Goal: Information Seeking & Learning: Learn about a topic

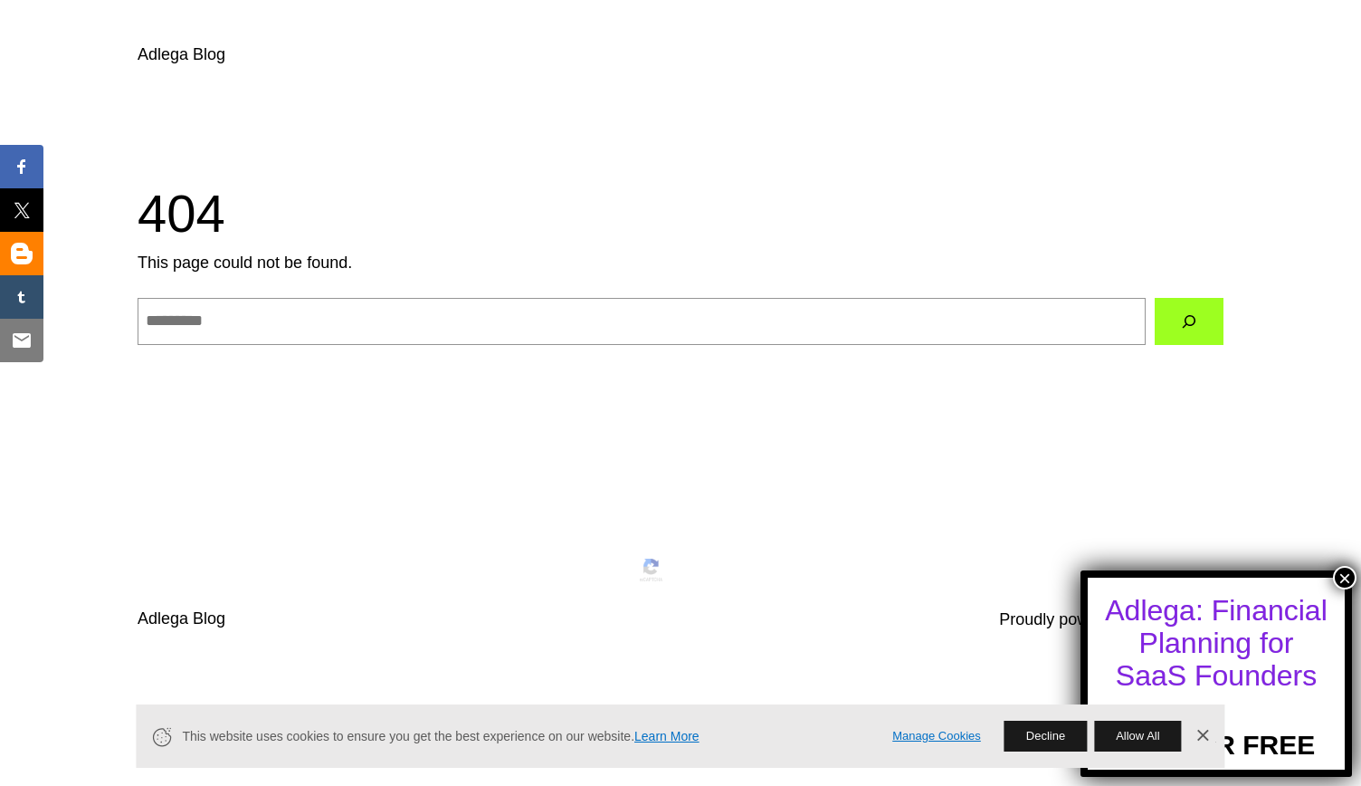
click at [507, 315] on input "Search" at bounding box center [642, 321] width 1008 height 47
type input "*****"
click at [1155, 298] on button "Search" at bounding box center [1189, 321] width 69 height 47
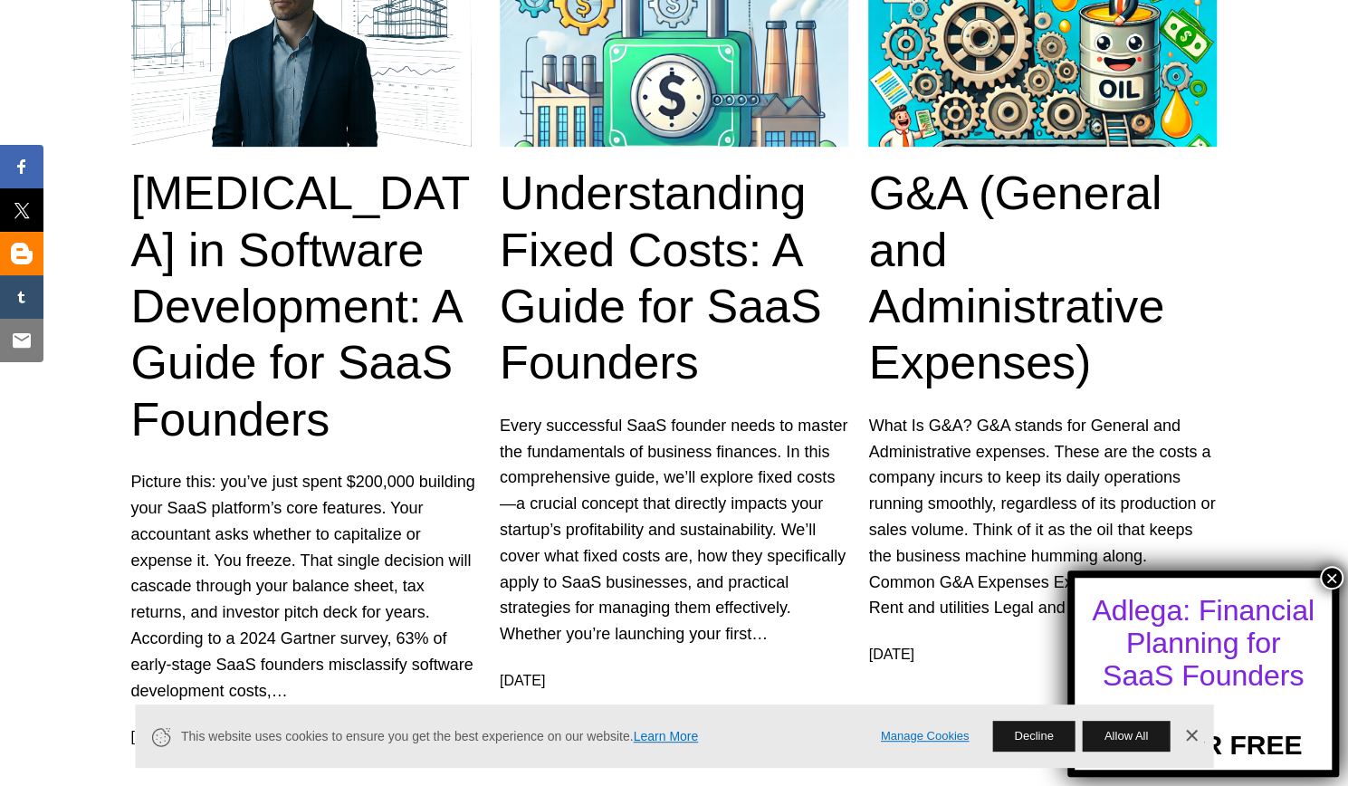
scroll to position [446, 0]
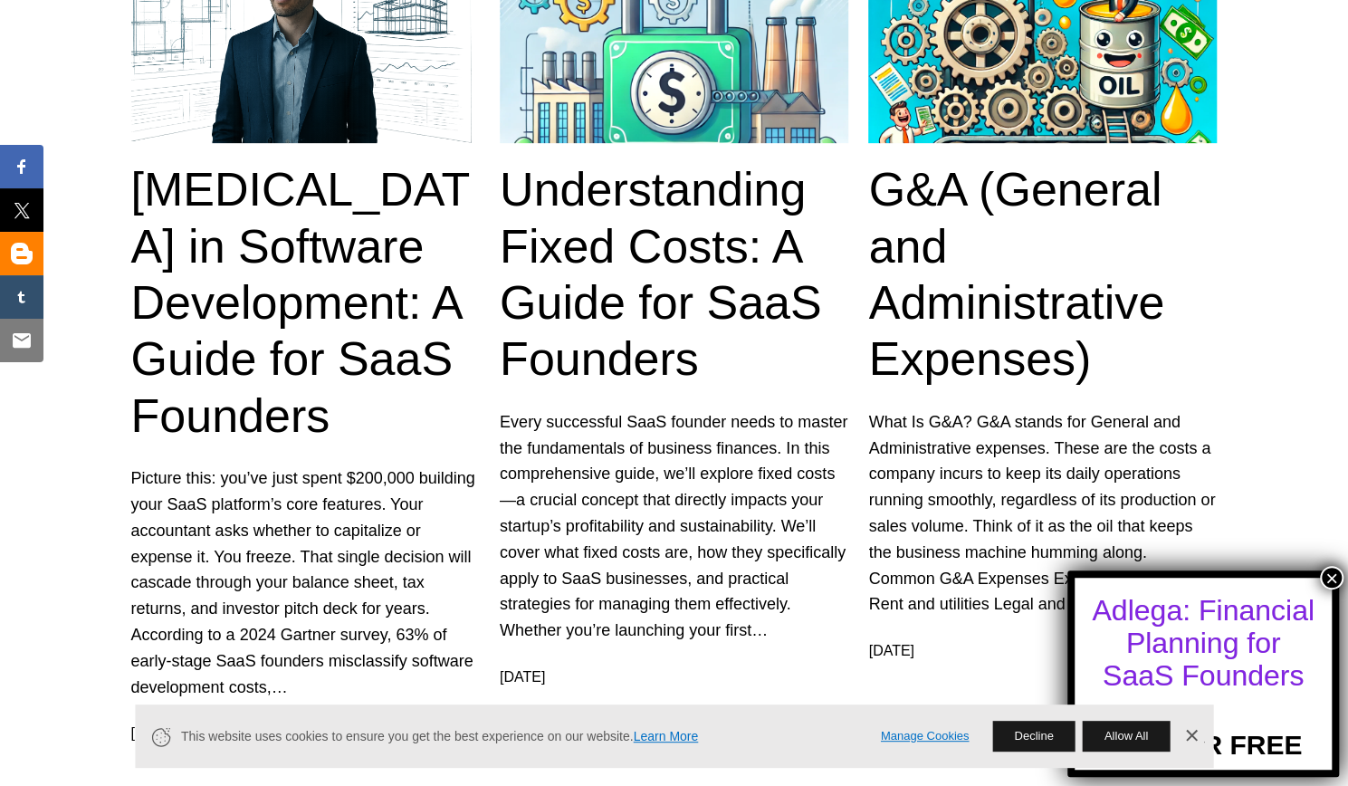
click at [305, 375] on link "[MEDICAL_DATA] in Software Development: A Guide for SaaS Founders" at bounding box center [305, 302] width 348 height 282
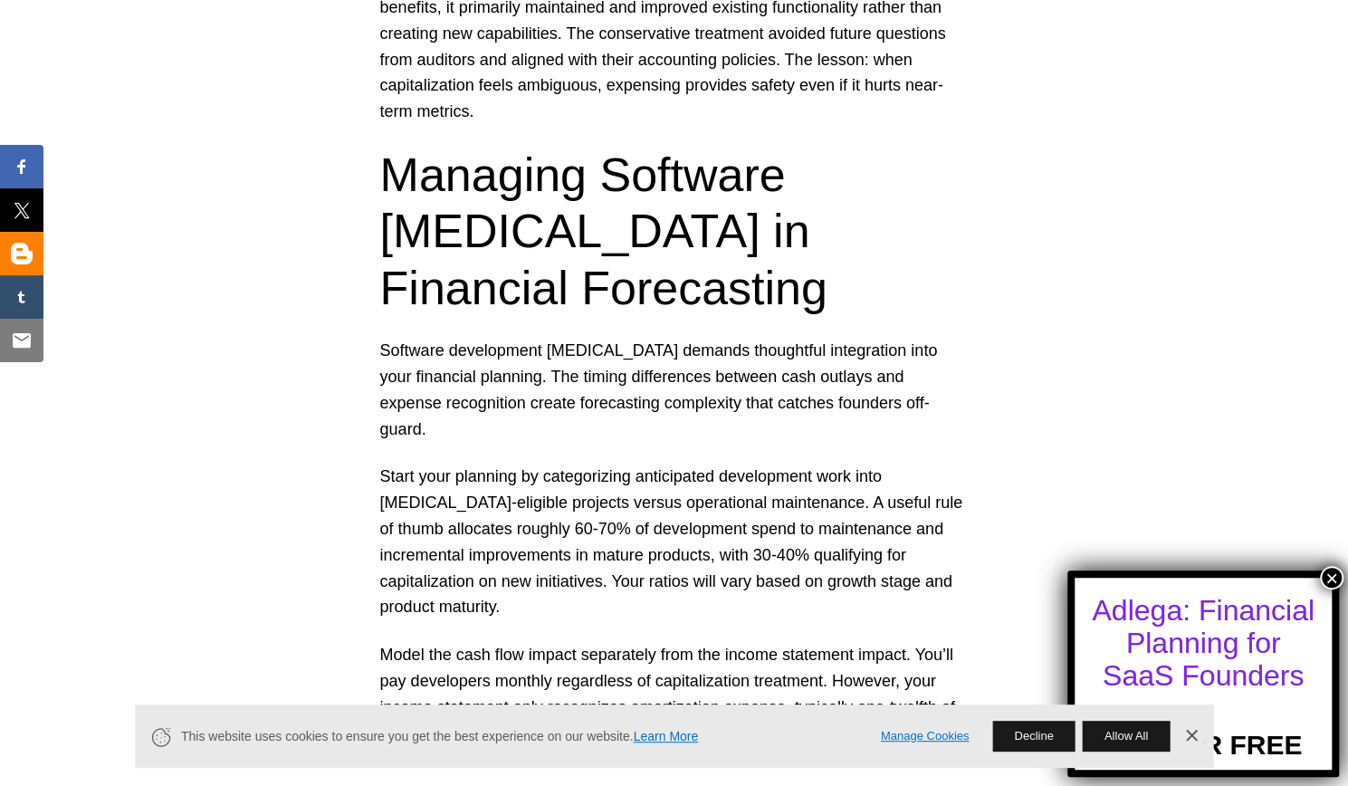
scroll to position [9839, 0]
